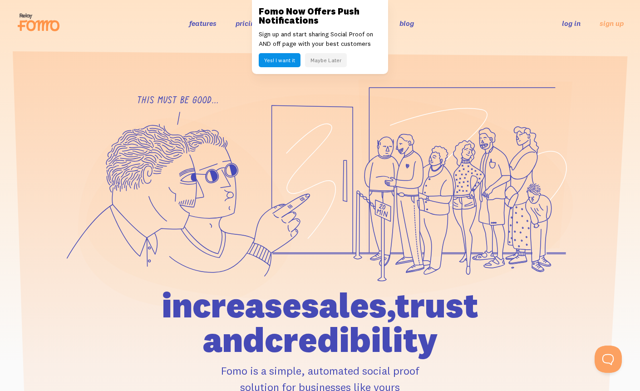
click at [338, 61] on button "Maybe Later" at bounding box center [326, 60] width 42 height 14
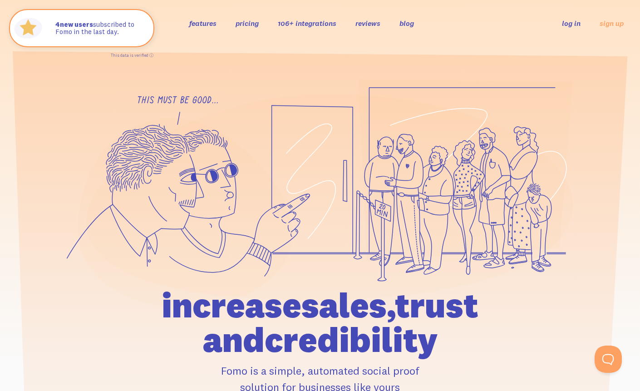
click at [243, 23] on link "pricing" at bounding box center [247, 23] width 23 height 9
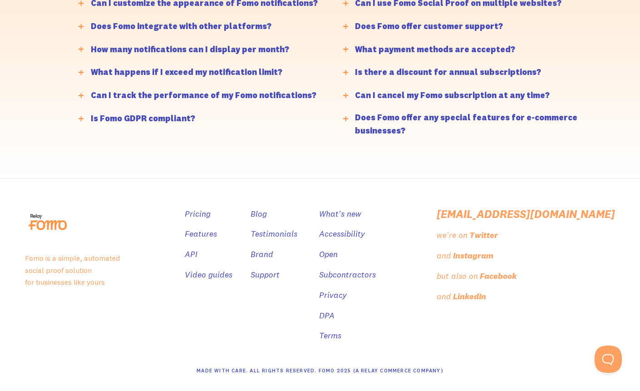
scroll to position [2281, 0]
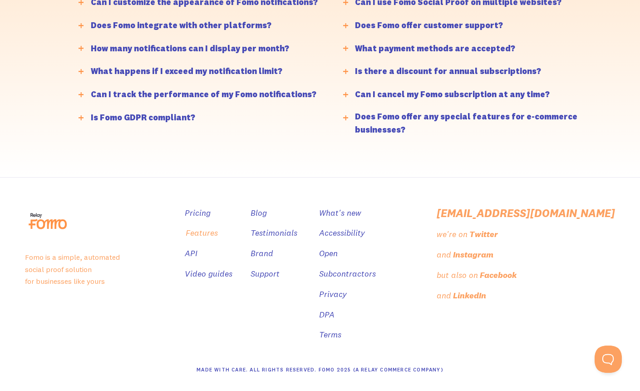
click at [218, 229] on link "Features" at bounding box center [202, 233] width 32 height 13
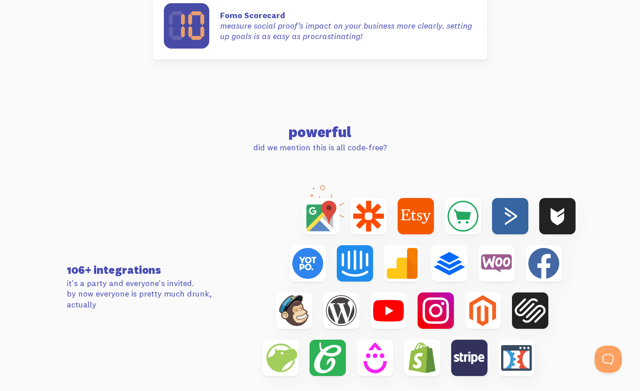
scroll to position [2397, 0]
